Goal: Task Accomplishment & Management: Manage account settings

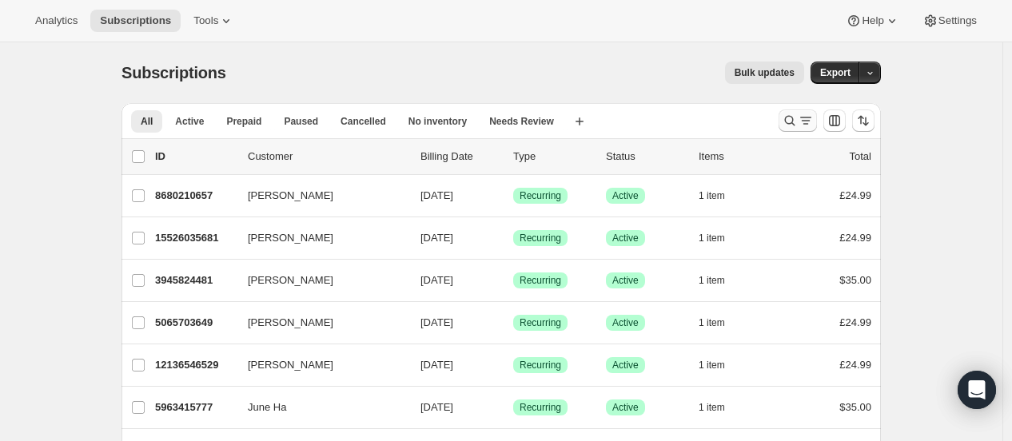
click at [798, 120] on icon "Search and filter results" at bounding box center [790, 121] width 16 height 16
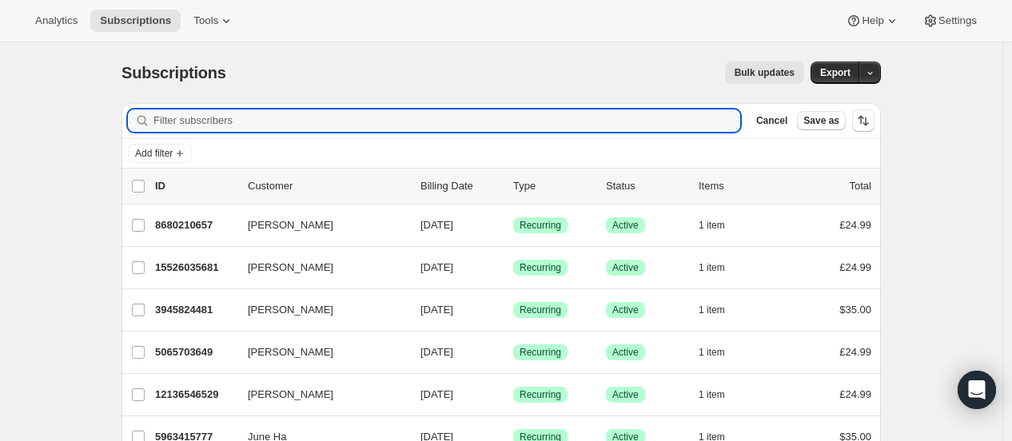
paste input "[PERSON_NAME]"
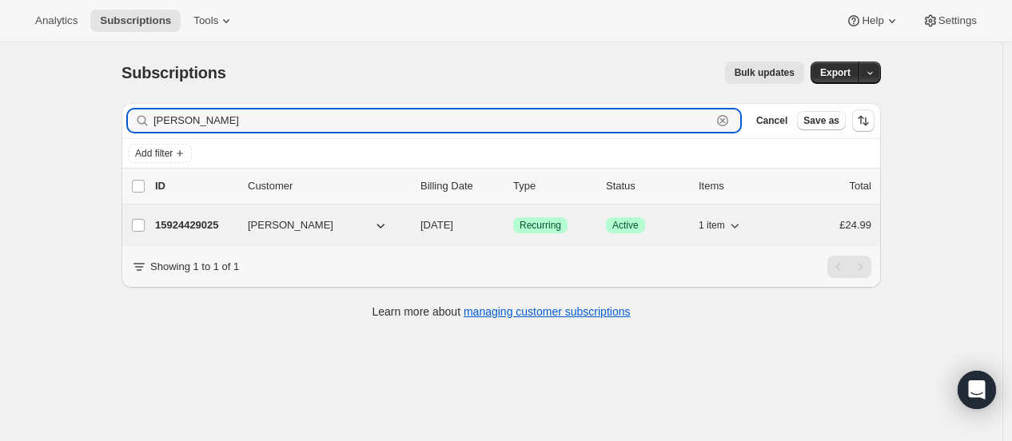
type input "[PERSON_NAME]"
click at [187, 226] on p "15924429025" at bounding box center [195, 225] width 80 height 16
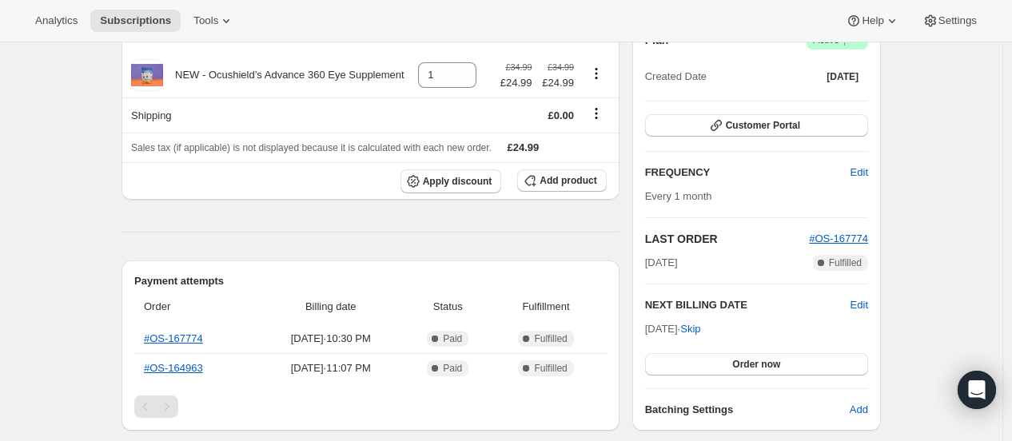
scroll to position [22, 0]
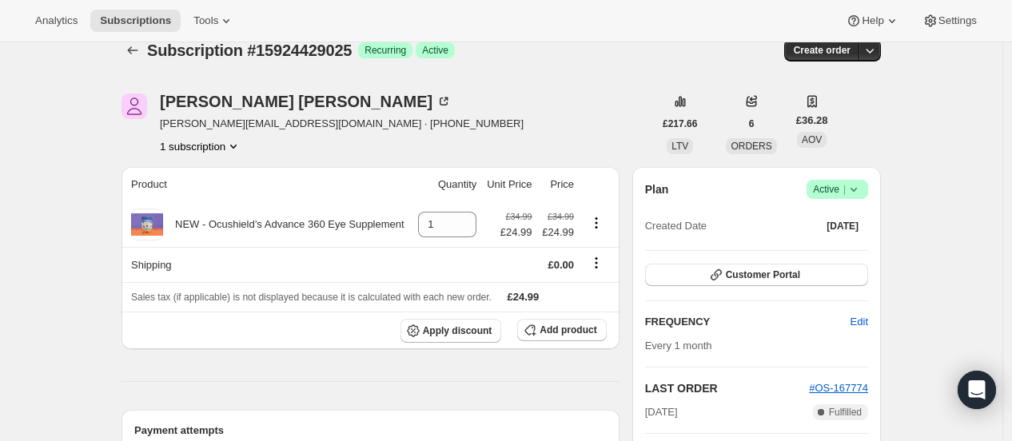
click at [858, 191] on icon at bounding box center [853, 189] width 16 height 16
click at [842, 225] on span "Pause subscription" at bounding box center [842, 220] width 88 height 12
